Goal: Task Accomplishment & Management: Use online tool/utility

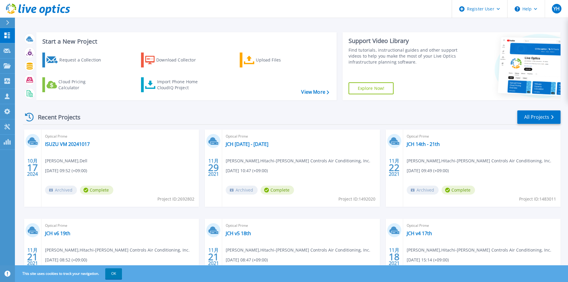
click at [5, 24] on div at bounding box center [10, 23] width 10 height 10
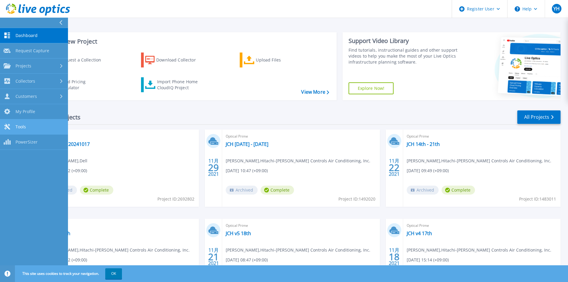
click at [59, 126] on link "Tools Tools" at bounding box center [34, 126] width 68 height 15
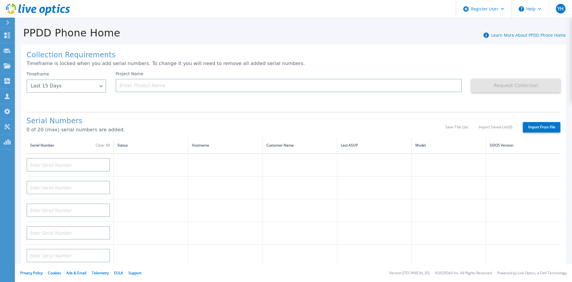
click at [167, 57] on h1 "Collection Requirements" at bounding box center [294, 55] width 534 height 8
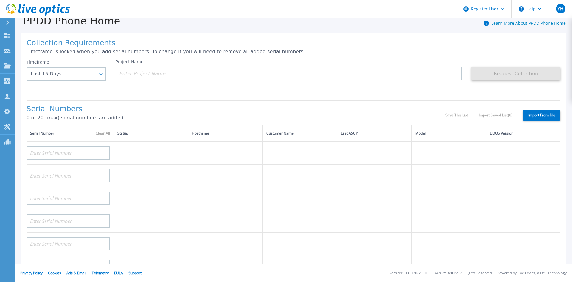
scroll to position [24, 0]
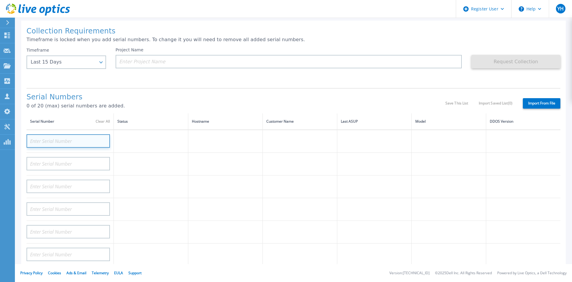
click at [94, 142] on input at bounding box center [68, 140] width 83 height 13
paste input "DE414233202242"
type input "DE414233202242"
click at [407, 79] on div "Project Name" at bounding box center [294, 65] width 356 height 36
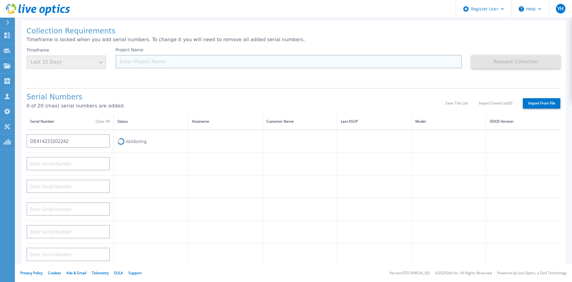
click at [320, 57] on input at bounding box center [289, 61] width 347 height 13
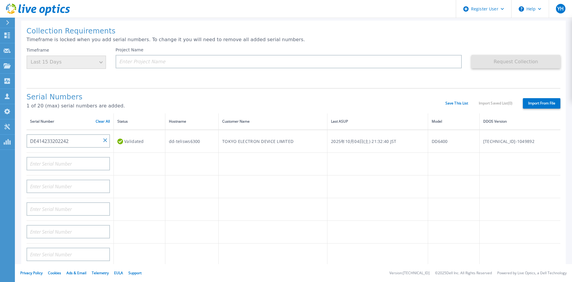
click at [328, 143] on td "TOKYO ELECTRON DEVICE LIMITED" at bounding box center [273, 141] width 109 height 23
click at [179, 143] on td "dd-telisws6300" at bounding box center [192, 141] width 54 height 23
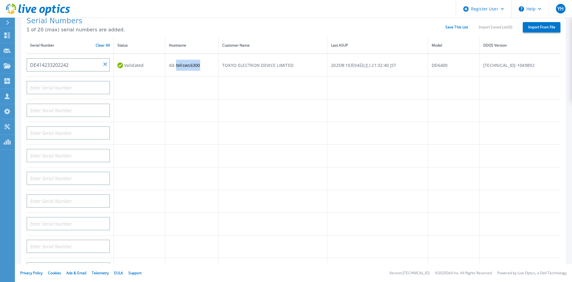
scroll to position [0, 0]
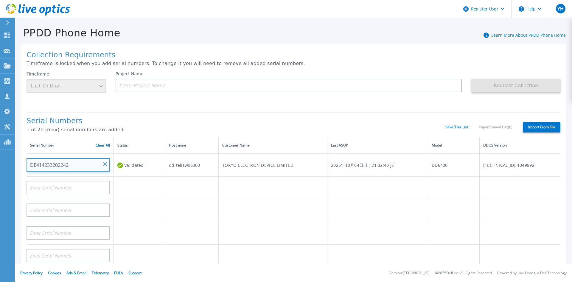
click at [71, 164] on input "DE414233202242" at bounding box center [68, 164] width 83 height 13
click at [168, 142] on th "Hostname" at bounding box center [192, 145] width 54 height 16
click at [95, 88] on div "Timeframe Last 15 Days" at bounding box center [67, 81] width 80 height 21
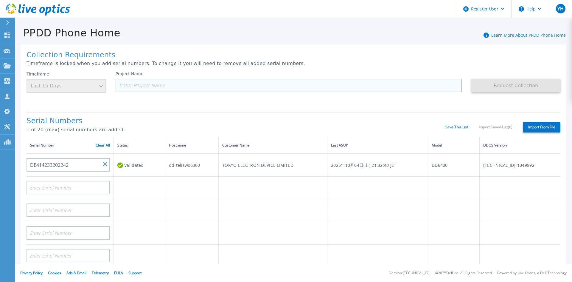
click at [132, 82] on input at bounding box center [289, 85] width 347 height 13
paste input "DE414233202242"
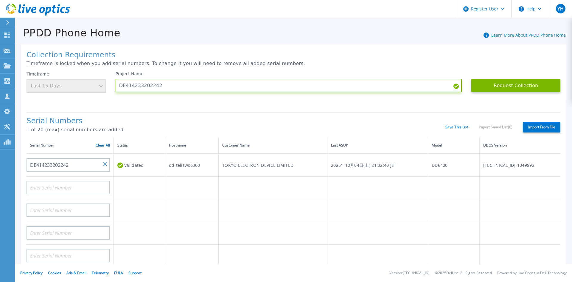
type input "DE414233202242"
click at [349, 115] on div "Serial Numbers 1 of 20 (max) serial numbers are added. Save This List Import Sa…" at bounding box center [294, 124] width 534 height 25
click at [218, 222] on td at bounding box center [192, 233] width 54 height 23
drag, startPoint x: 189, startPoint y: 187, endPoint x: 174, endPoint y: 161, distance: 30.3
click at [174, 161] on td "dd-telisws6300" at bounding box center [192, 165] width 54 height 23
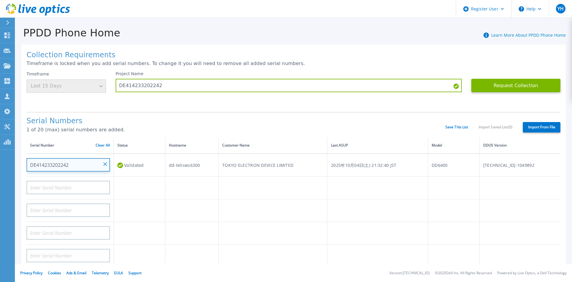
click at [85, 167] on input "DE414233202242" at bounding box center [68, 164] width 83 height 13
click at [477, 84] on button "Request Collection" at bounding box center [516, 85] width 89 height 13
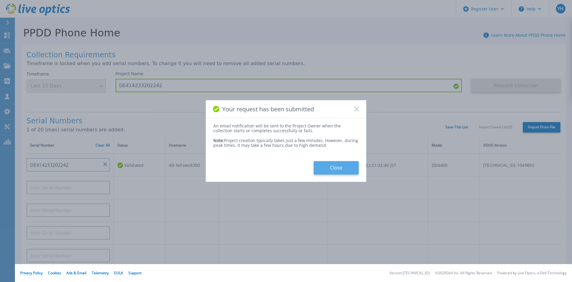
click at [333, 164] on button "Close" at bounding box center [336, 167] width 45 height 13
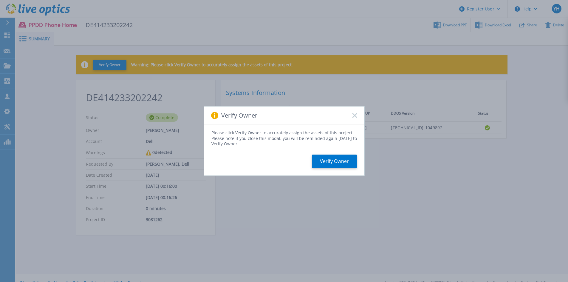
click at [354, 114] on icon at bounding box center [354, 115] width 5 height 5
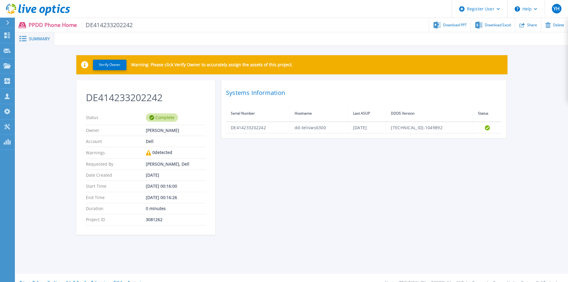
click at [94, 152] on p "Warnings" at bounding box center [116, 152] width 60 height 5
click at [33, 33] on div "Summary" at bounding box center [35, 38] width 38 height 13
click at [35, 39] on span "Summary" at bounding box center [39, 39] width 21 height 4
click at [494, 29] on div "Download Excel" at bounding box center [493, 25] width 44 height 14
